Goal: Transaction & Acquisition: Purchase product/service

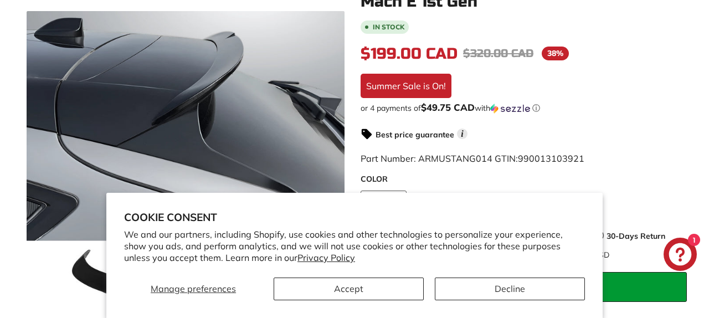
scroll to position [248, 0]
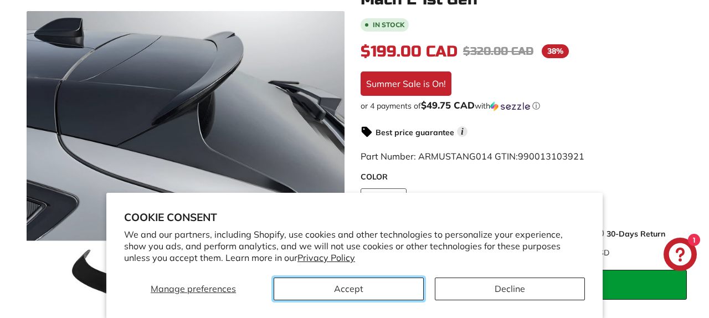
click at [374, 290] on button "Accept" at bounding box center [349, 289] width 150 height 23
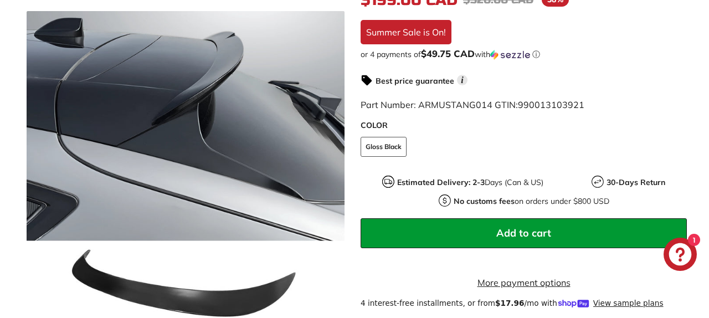
scroll to position [300, 0]
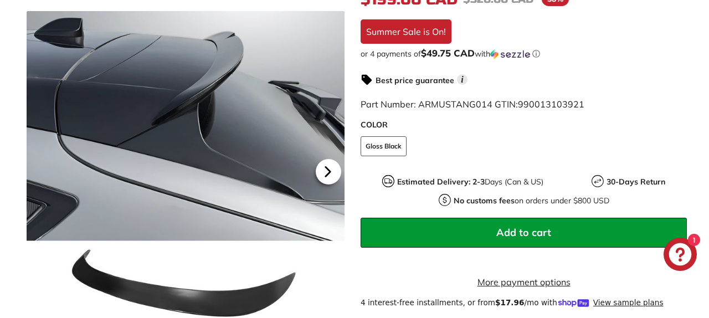
click at [331, 169] on icon at bounding box center [327, 171] width 25 height 25
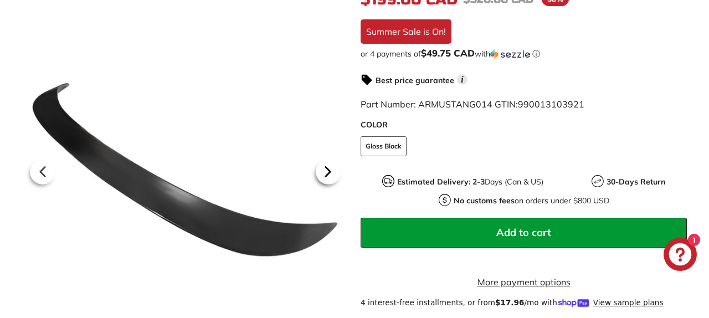
click at [328, 172] on icon at bounding box center [327, 171] width 4 height 9
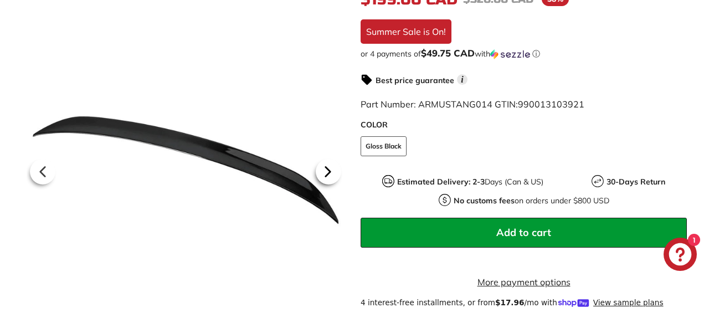
scroll to position [300, 0]
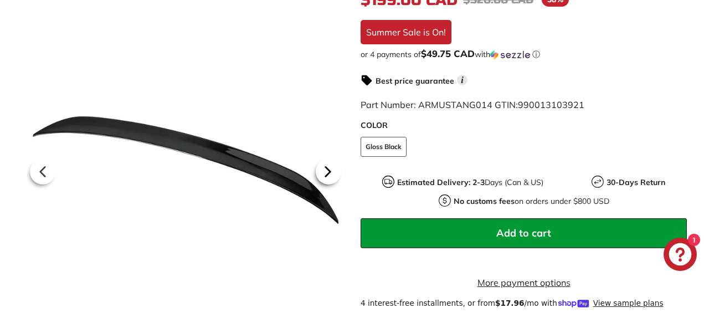
click at [325, 173] on icon at bounding box center [327, 171] width 4 height 9
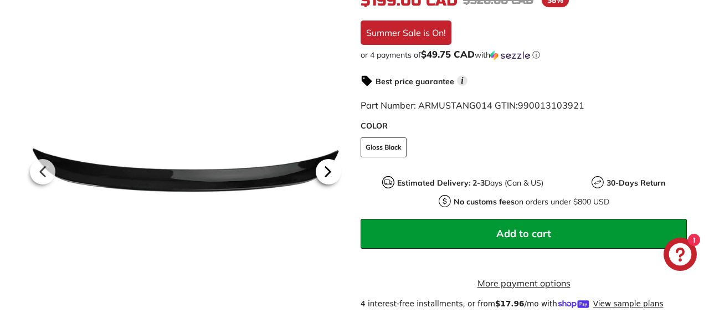
click at [325, 173] on icon at bounding box center [327, 171] width 4 height 9
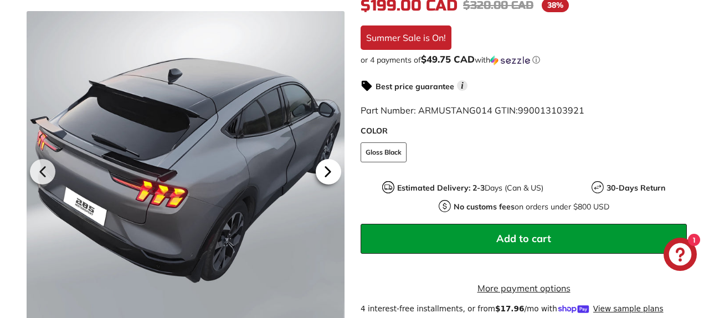
scroll to position [293, 0]
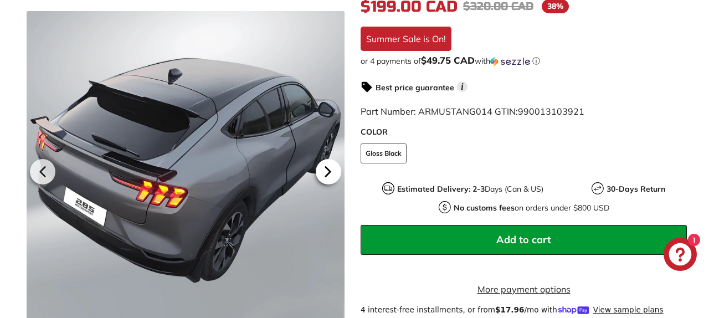
click at [325, 173] on icon at bounding box center [327, 171] width 4 height 9
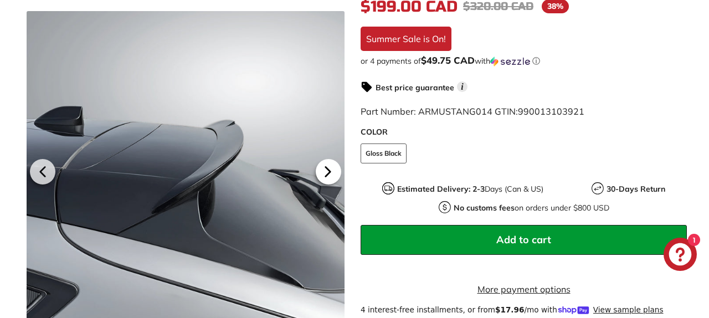
scroll to position [0, 100]
click at [36, 170] on icon at bounding box center [42, 171] width 25 height 25
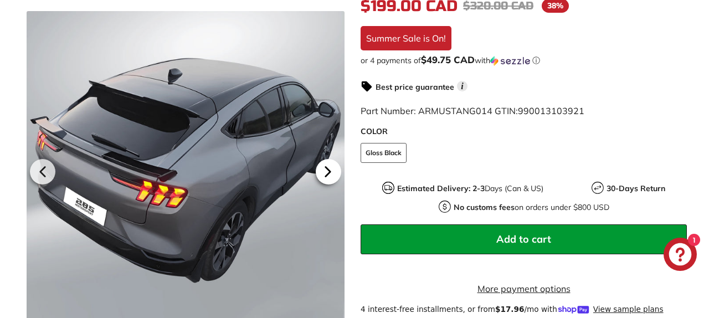
click at [327, 174] on icon at bounding box center [327, 171] width 4 height 9
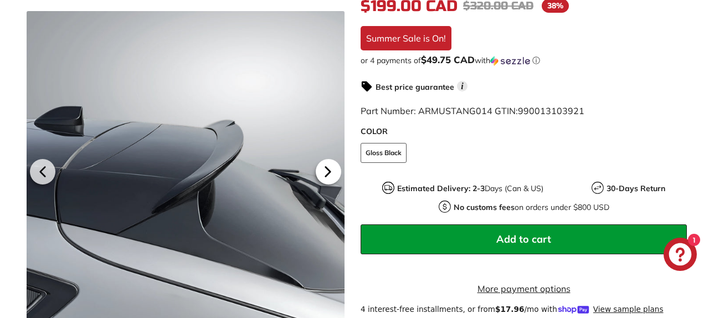
click at [327, 174] on icon at bounding box center [327, 171] width 4 height 9
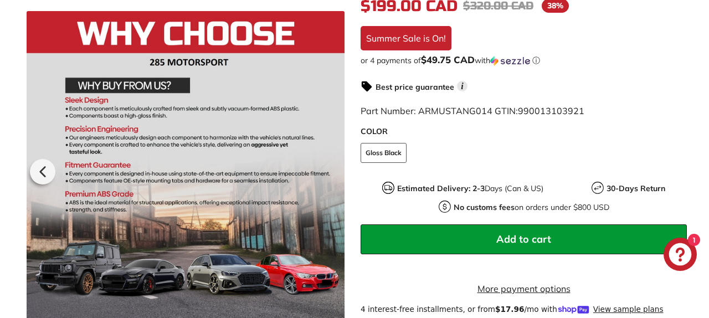
click at [327, 174] on div at bounding box center [186, 170] width 318 height 318
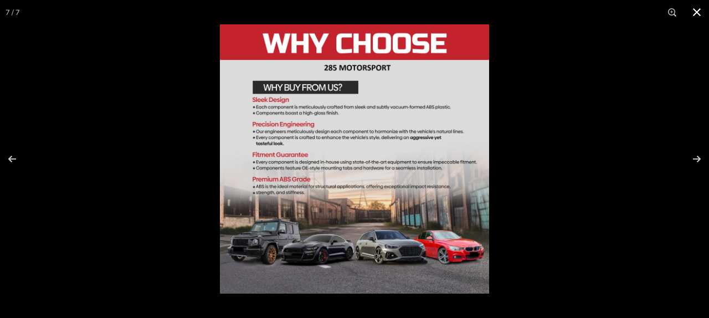
click at [696, 17] on button at bounding box center [697, 12] width 24 height 24
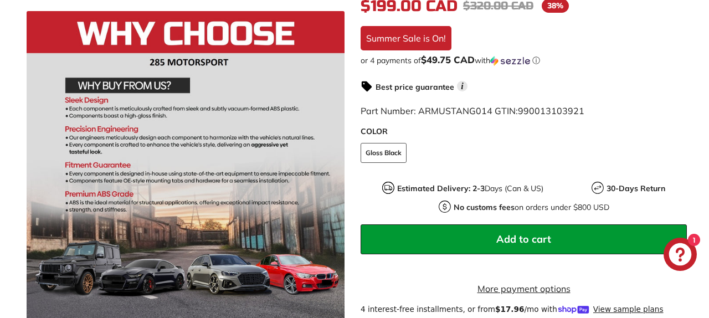
scroll to position [293, 0]
